Goal: Task Accomplishment & Management: Manage account settings

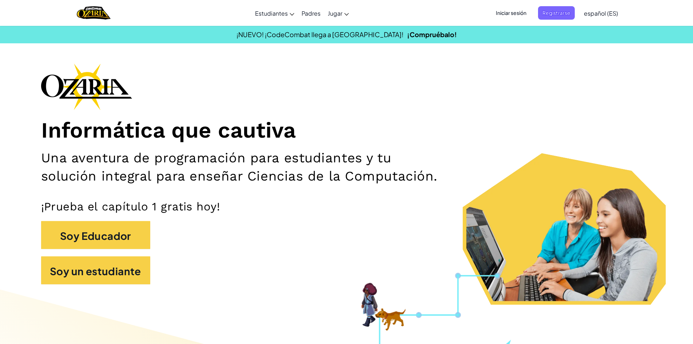
click at [510, 15] on font "Iniciar sesión" at bounding box center [511, 12] width 31 height 7
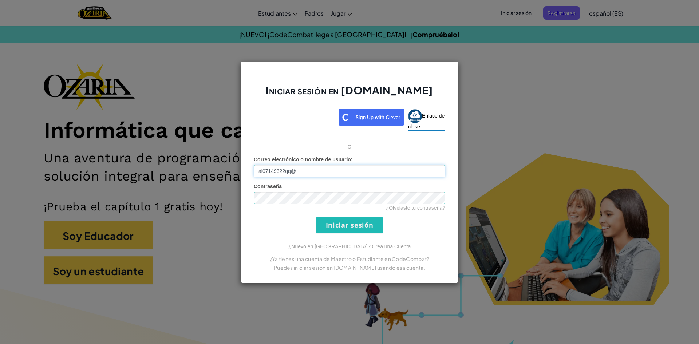
click at [289, 168] on input "al07149322qq@" at bounding box center [349, 171] width 191 height 12
click at [291, 167] on input "al07149322@" at bounding box center [349, 171] width 191 height 12
type input "[EMAIL_ADDRESS][DOMAIN_NAME]"
click at [361, 230] on input "Iniciar sesión" at bounding box center [349, 225] width 66 height 16
